Goal: Find specific page/section: Find specific page/section

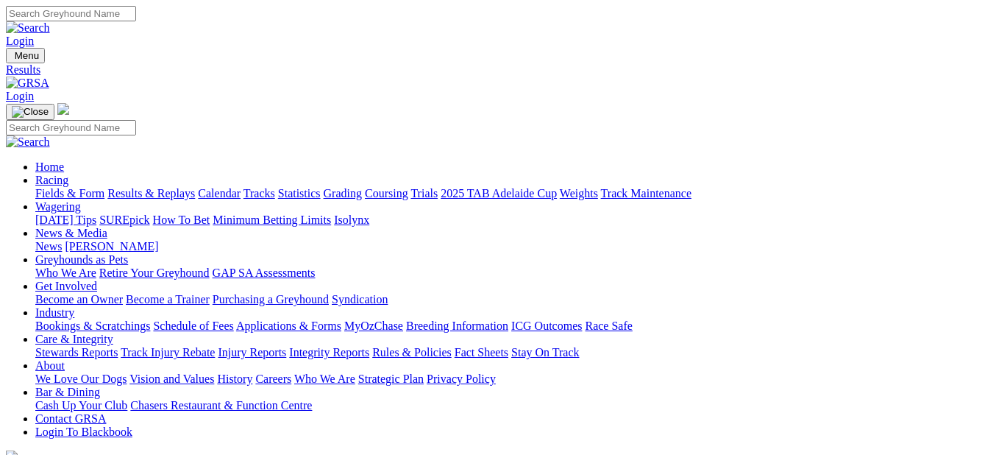
scroll to position [109, 0]
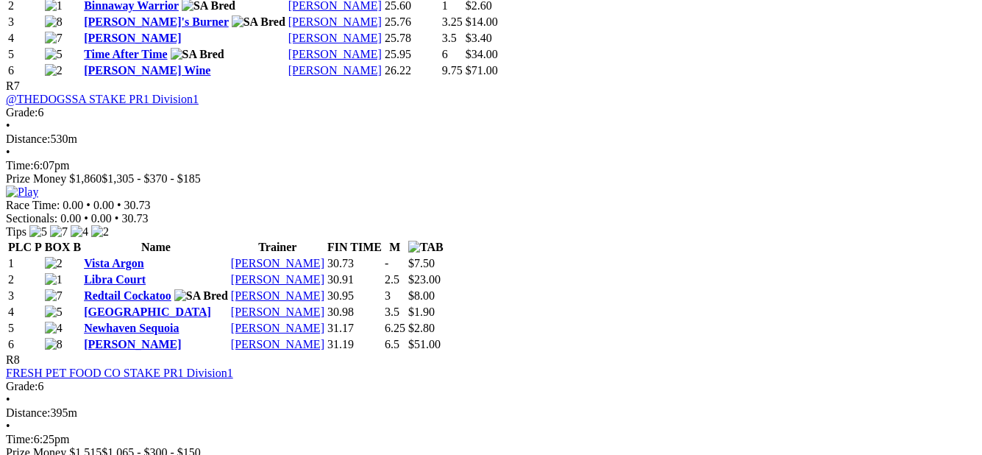
scroll to position [2281, 0]
